Goal: Check status: Check status

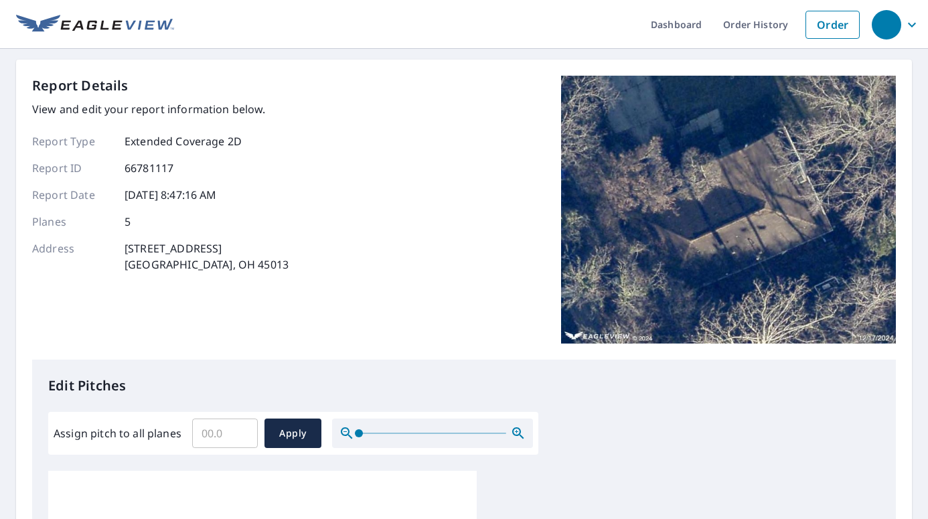
click at [875, 27] on div "button" at bounding box center [886, 24] width 29 height 29
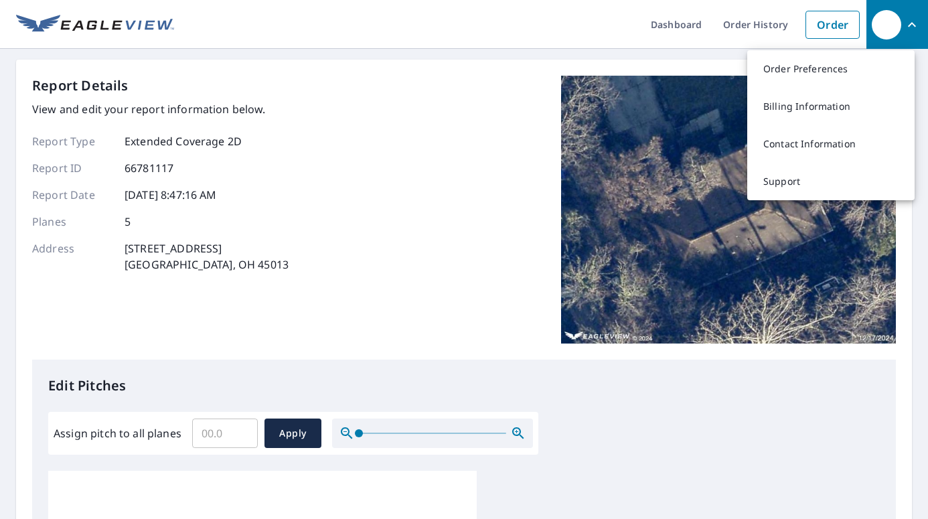
click at [114, 22] on img at bounding box center [95, 25] width 158 height 20
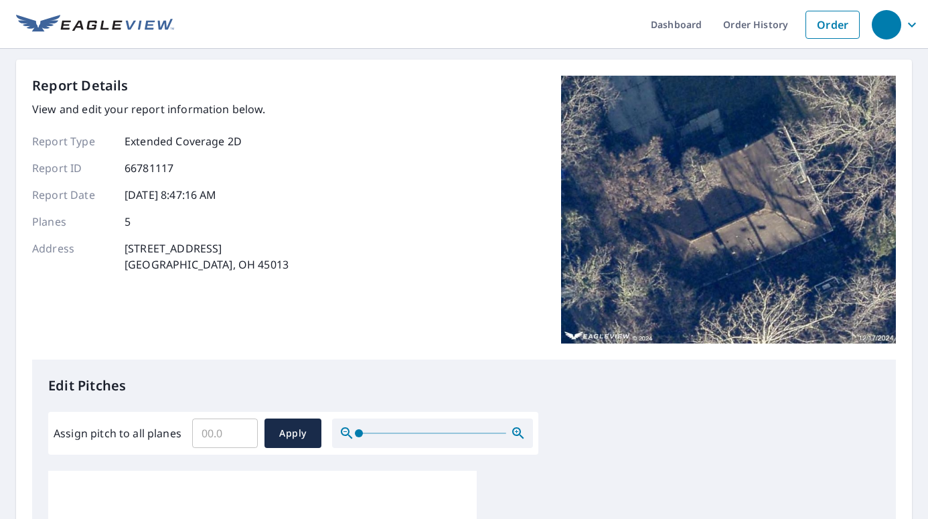
click at [872, 21] on div "button" at bounding box center [886, 24] width 29 height 29
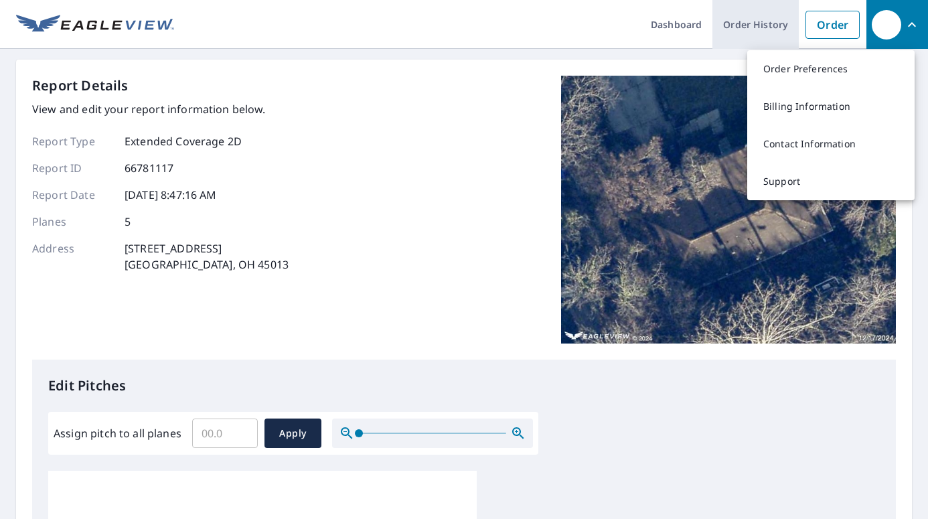
click at [727, 33] on link "Order History" at bounding box center [756, 24] width 86 height 49
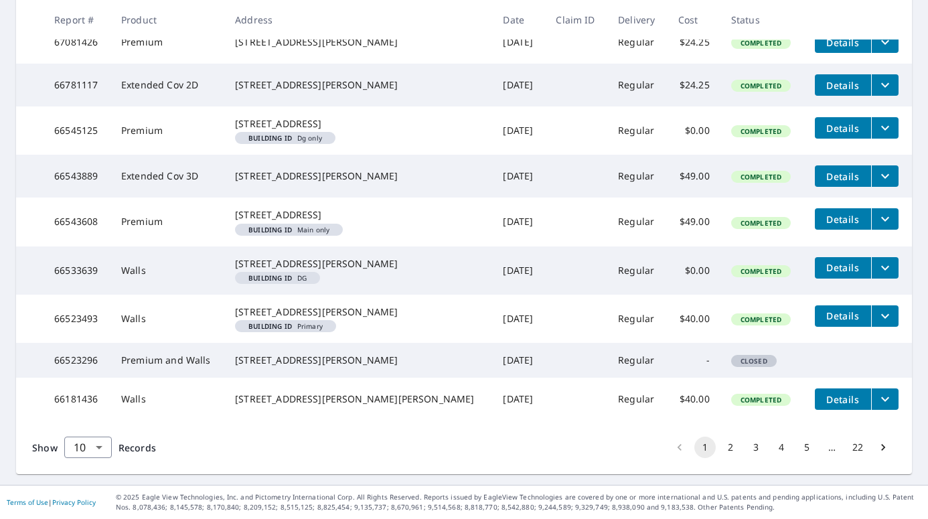
scroll to position [413, 0]
click at [720, 449] on button "2" at bounding box center [730, 447] width 21 height 21
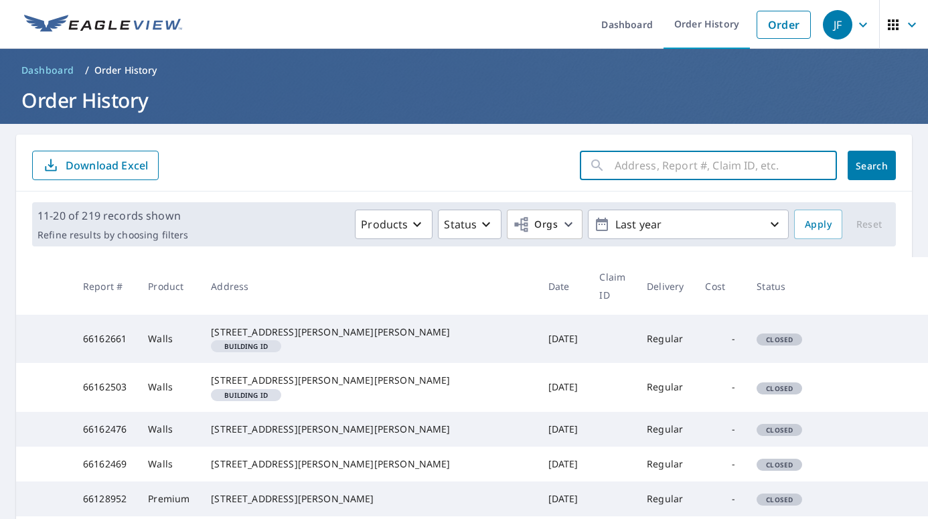
click at [625, 169] on input "text" at bounding box center [726, 166] width 222 height 38
type input "2304 Linden"
click button "Search" at bounding box center [872, 165] width 48 height 29
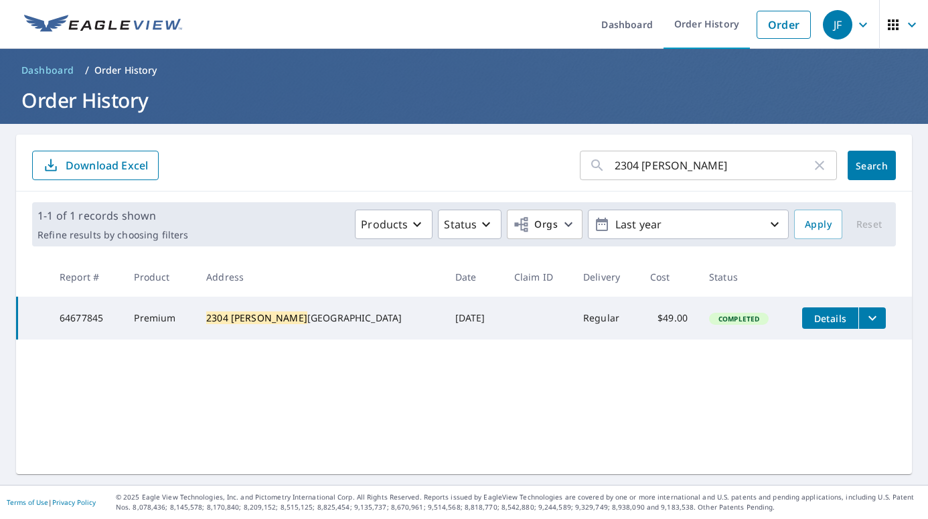
click at [811, 320] on span "Details" at bounding box center [831, 318] width 40 height 13
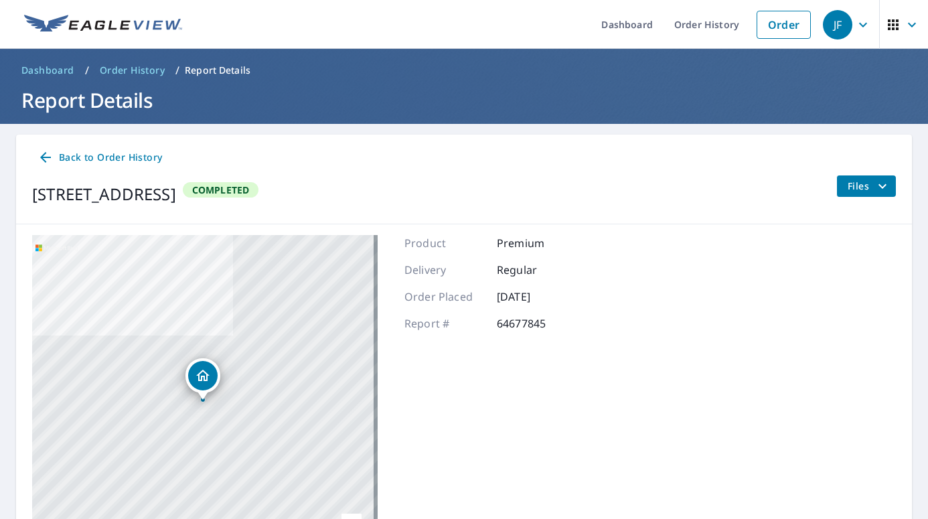
click at [842, 24] on div "JF" at bounding box center [837, 24] width 29 height 29
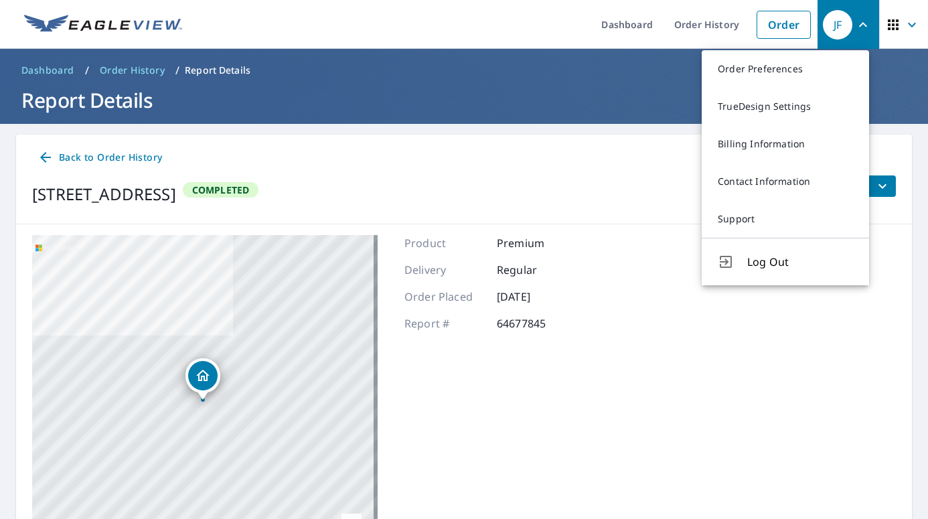
click at [842, 24] on div "JF" at bounding box center [837, 24] width 29 height 29
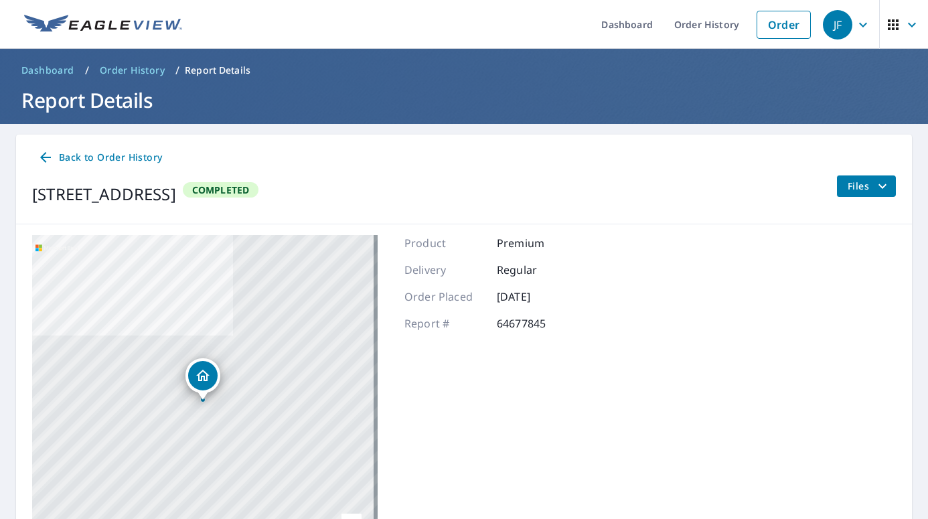
click at [855, 24] on icon "button" at bounding box center [863, 25] width 16 height 16
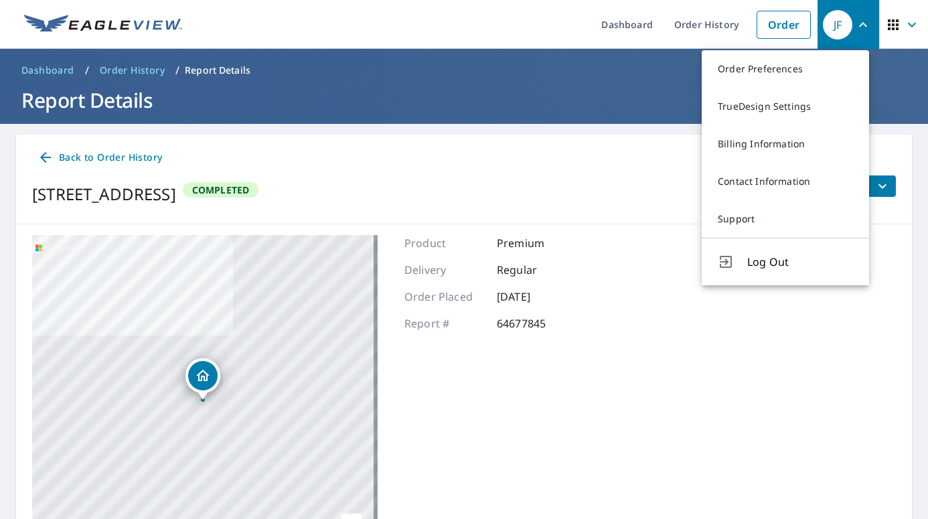
click at [904, 21] on icon "button" at bounding box center [912, 25] width 16 height 16
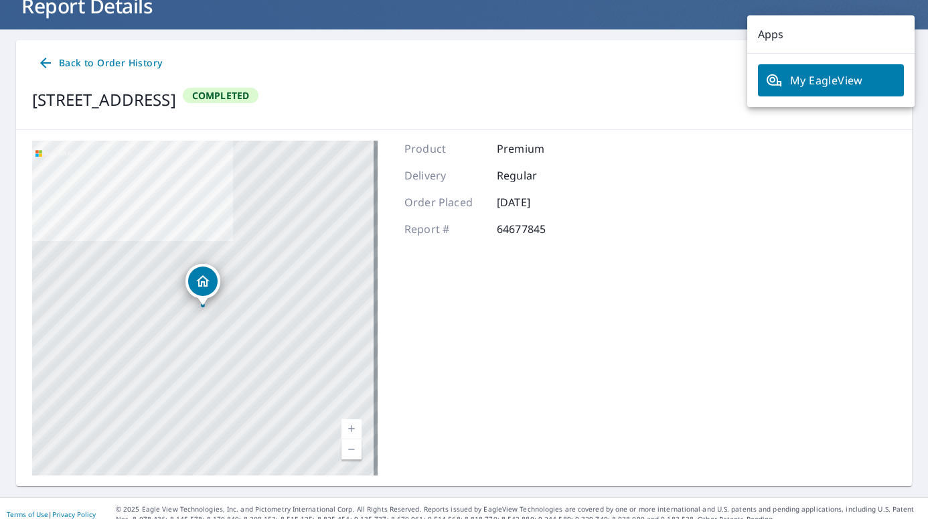
scroll to position [107, 0]
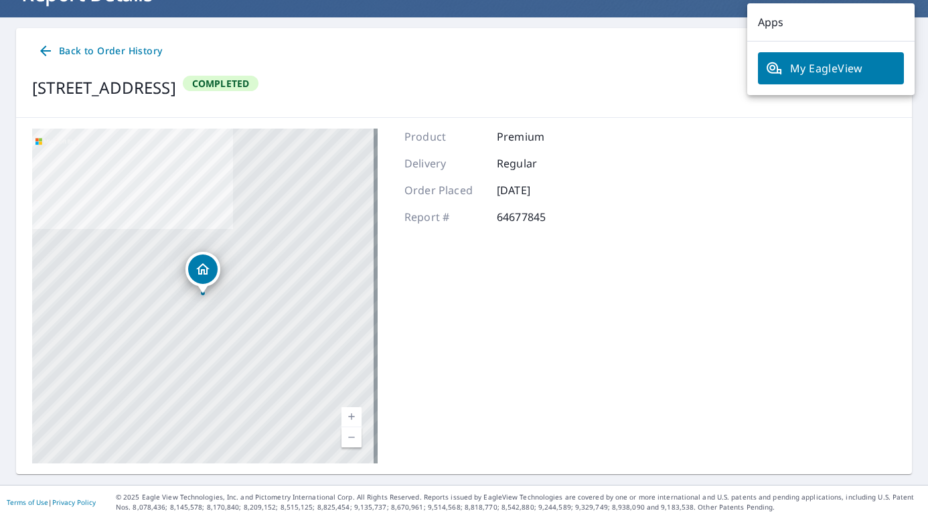
click at [572, 88] on div "2304 Linden Ave Middletown, OH 45044 Completed Files" at bounding box center [464, 88] width 864 height 38
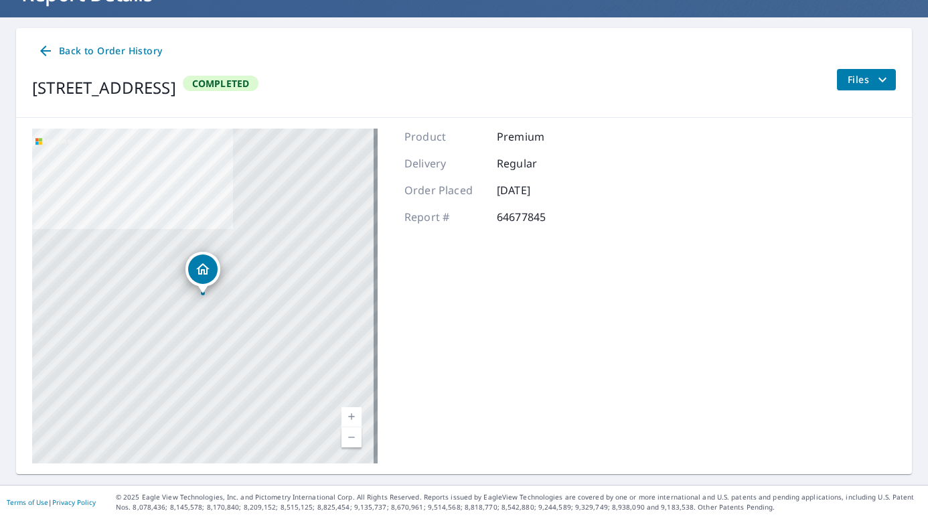
click at [807, 159] on div "2304 Linden Ave Middletown, OH 45044 Aerial Road A standard road map Aerial A d…" at bounding box center [464, 296] width 896 height 356
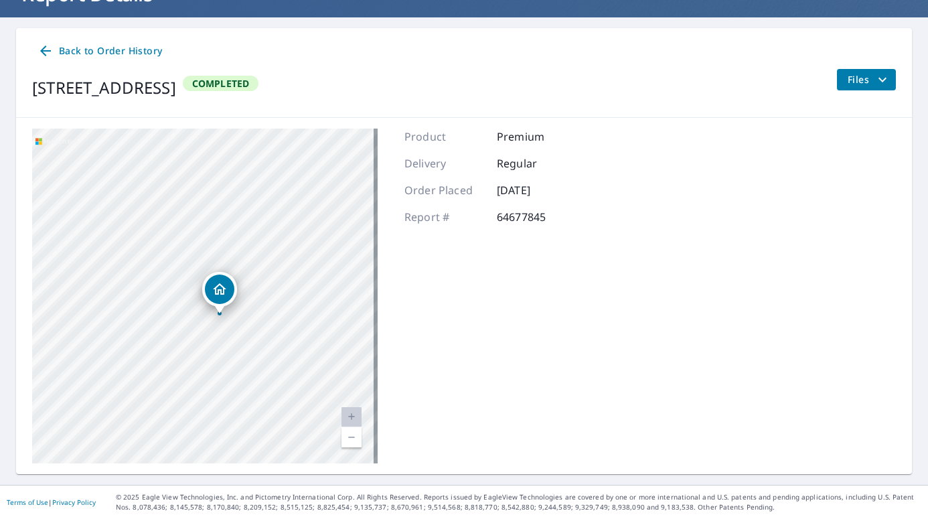
click at [790, 194] on div "2304 Linden Ave Middletown, OH 45044 Aerial Road A standard road map Aerial A d…" at bounding box center [464, 296] width 896 height 356
drag, startPoint x: 284, startPoint y: 226, endPoint x: 246, endPoint y: 197, distance: 47.8
click at [246, 197] on div "2304 Linden Ave Middletown, OH 45044" at bounding box center [205, 296] width 346 height 335
click at [873, 256] on div "2304 Linden Ave Middletown, OH 45044 Aerial Road A standard road map Aerial A d…" at bounding box center [464, 296] width 896 height 356
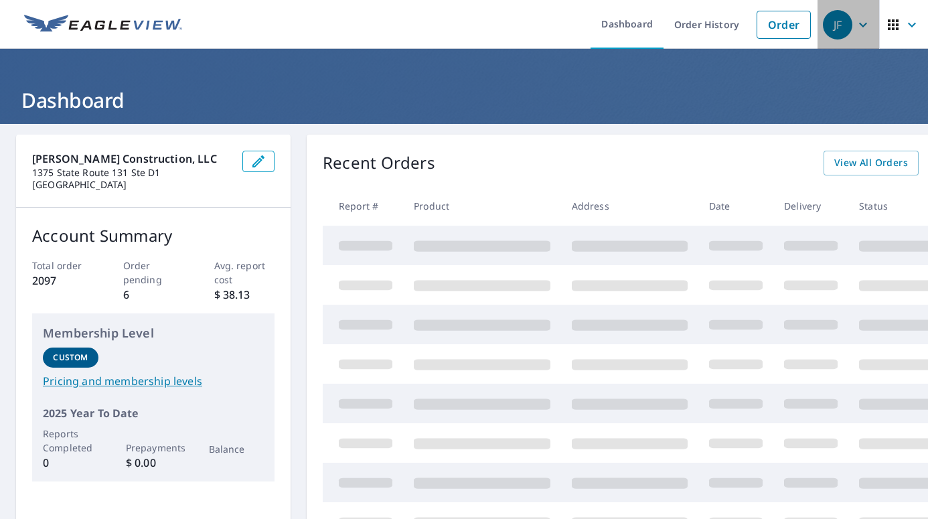
click at [825, 23] on div "JF" at bounding box center [837, 24] width 29 height 29
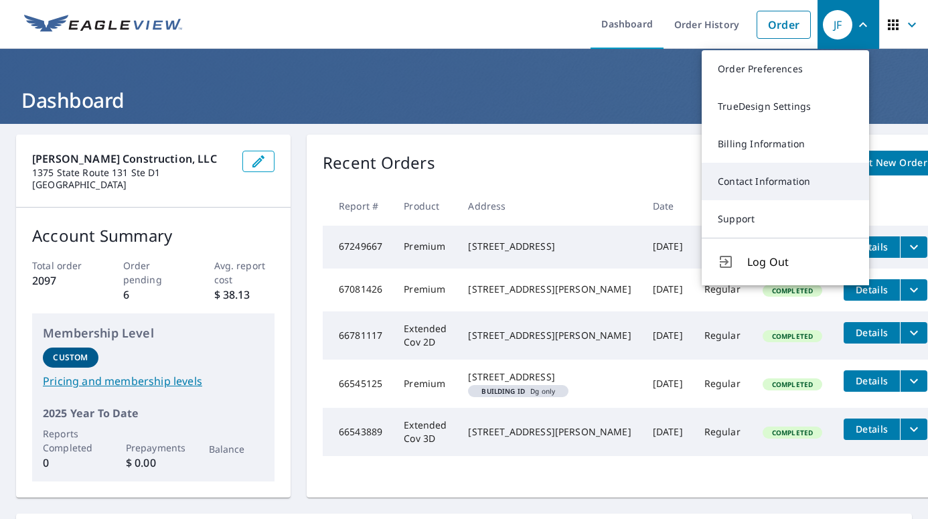
click at [762, 190] on link "Contact Information" at bounding box center [785, 182] width 167 height 38
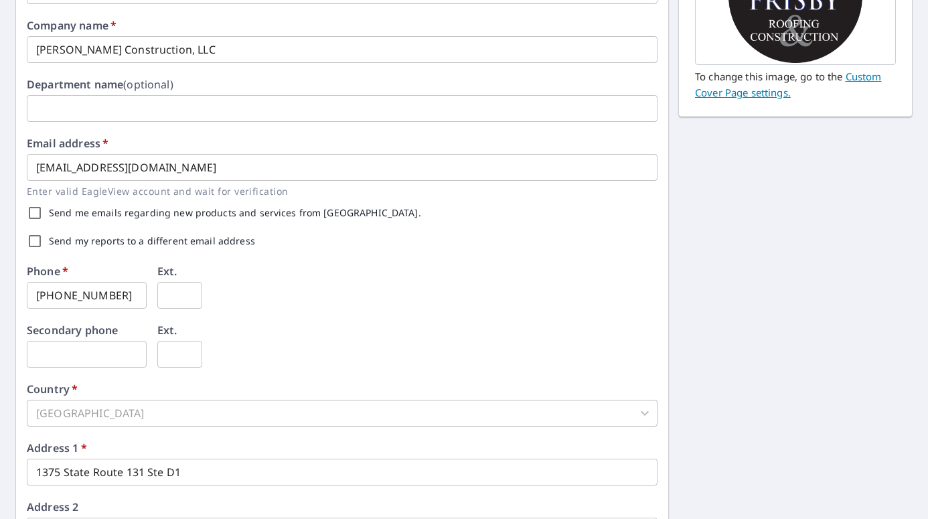
scroll to position [268, 0]
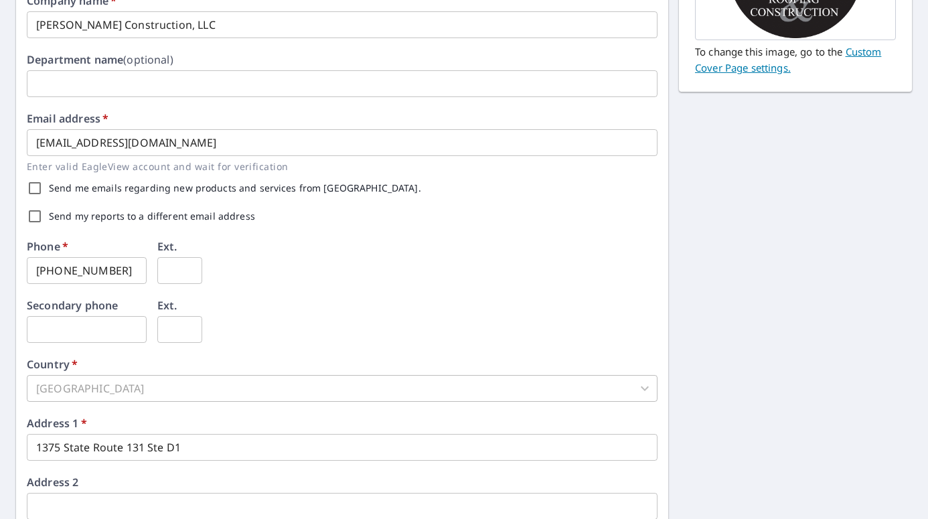
click at [449, 218] on div "Send my reports to a different email address" at bounding box center [342, 216] width 631 height 28
